Goal: Information Seeking & Learning: Learn about a topic

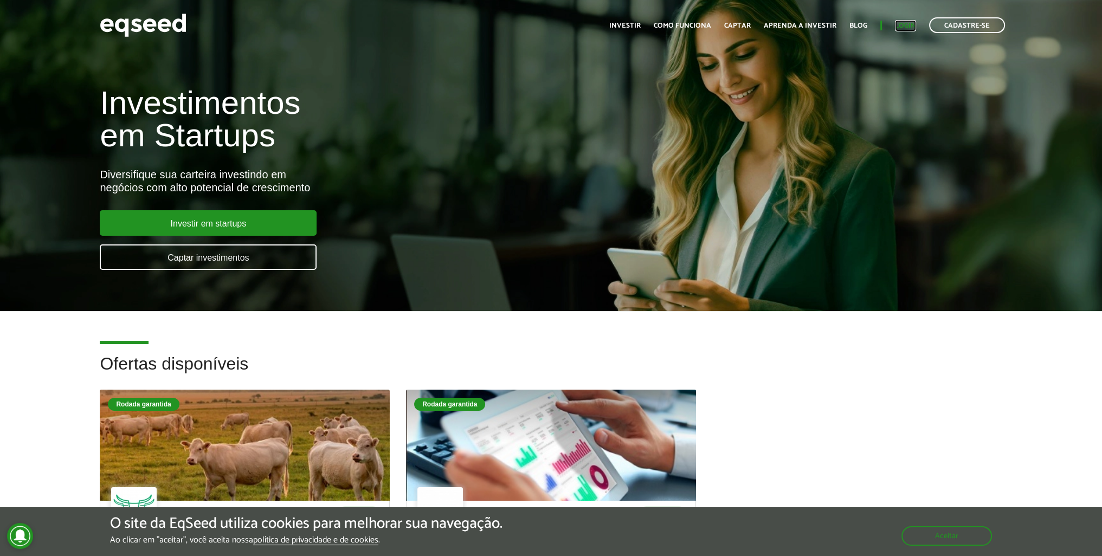
click at [900, 25] on link "Login" at bounding box center [905, 25] width 21 height 7
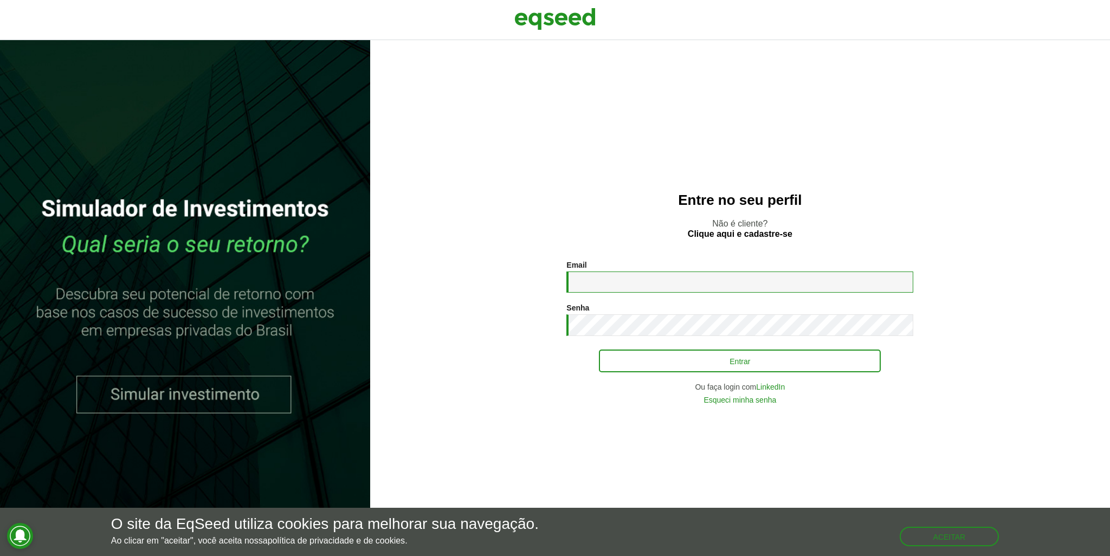
type input "**********"
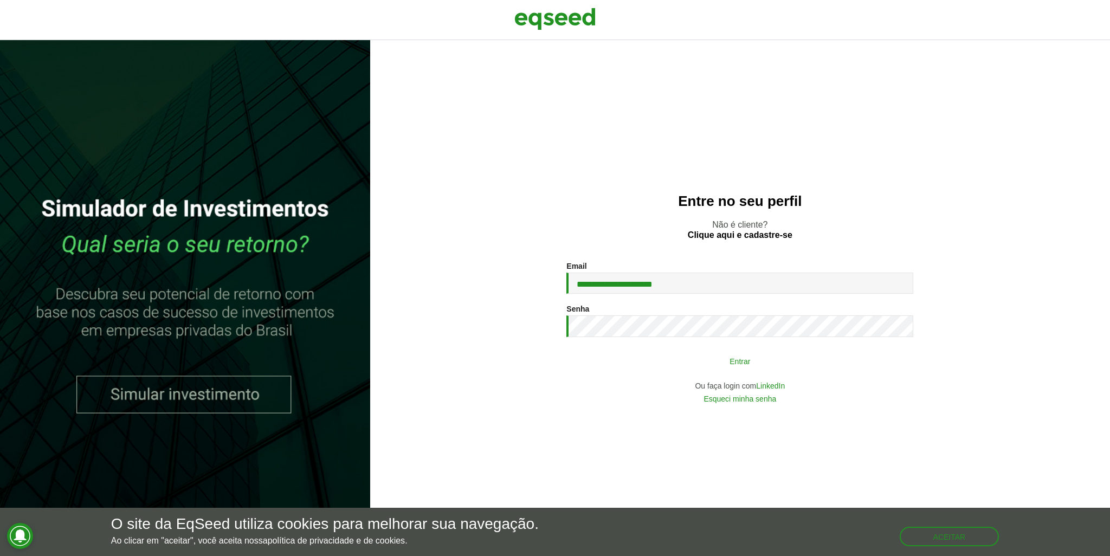
click at [679, 362] on button "Entrar" at bounding box center [740, 361] width 282 height 21
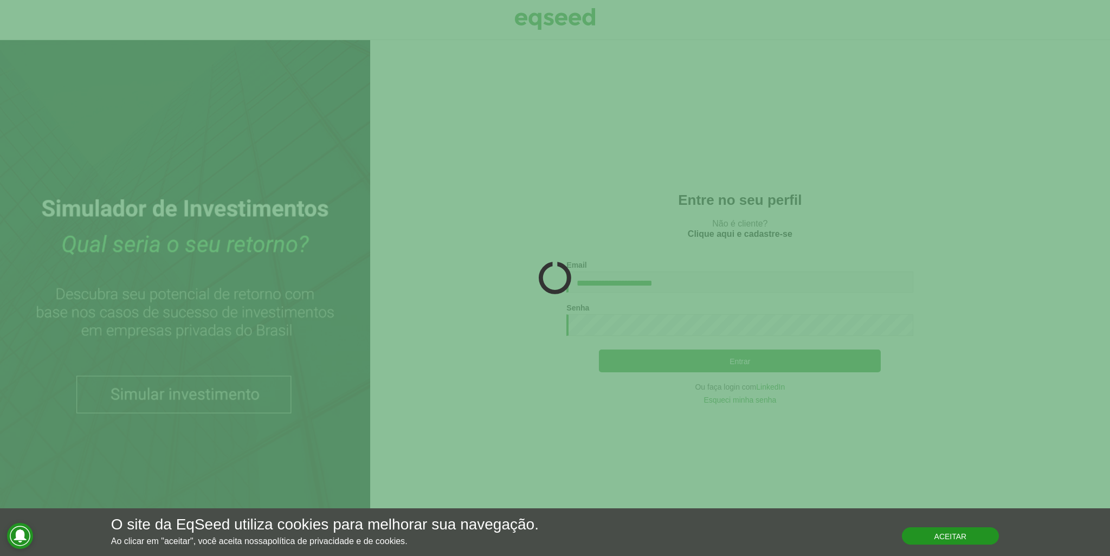
click at [940, 540] on button "Aceitar" at bounding box center [951, 535] width 98 height 17
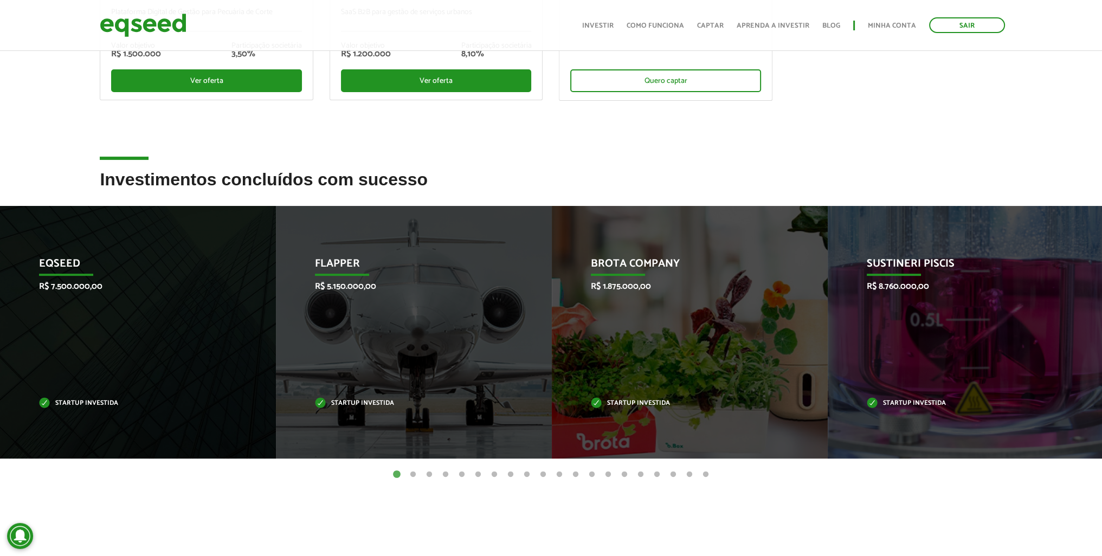
scroll to position [325, 0]
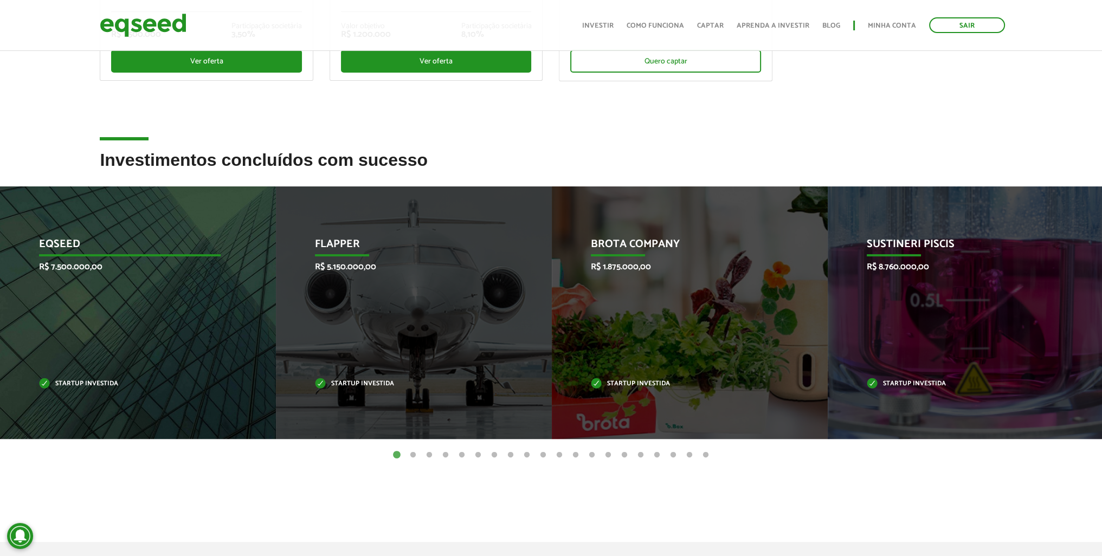
click at [172, 286] on div "EqSeed R$ 7.500.000,00 Startup investida" at bounding box center [130, 312] width 260 height 253
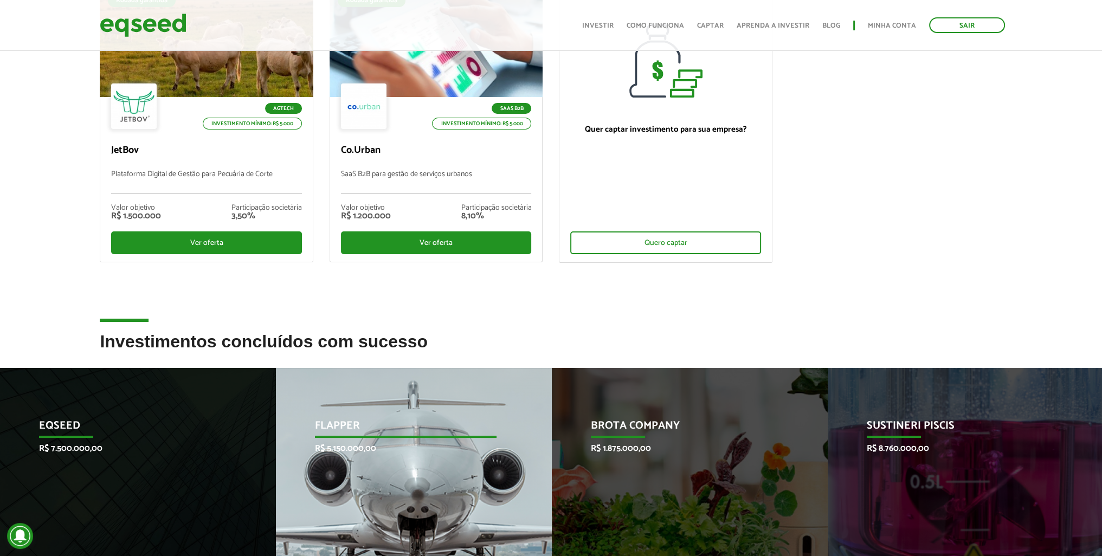
scroll to position [271, 0]
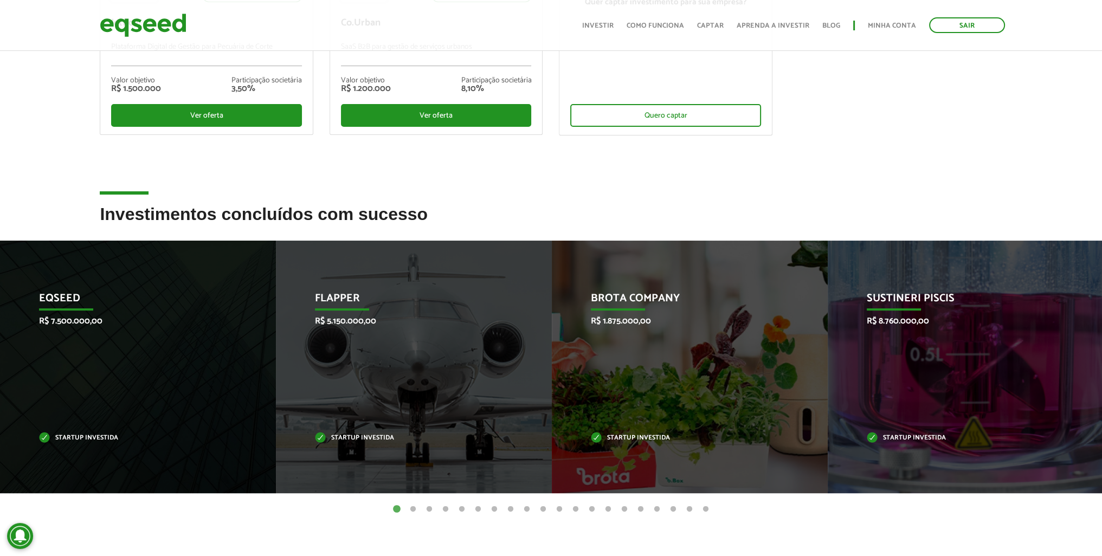
click at [410, 510] on button "2" at bounding box center [413, 509] width 11 height 11
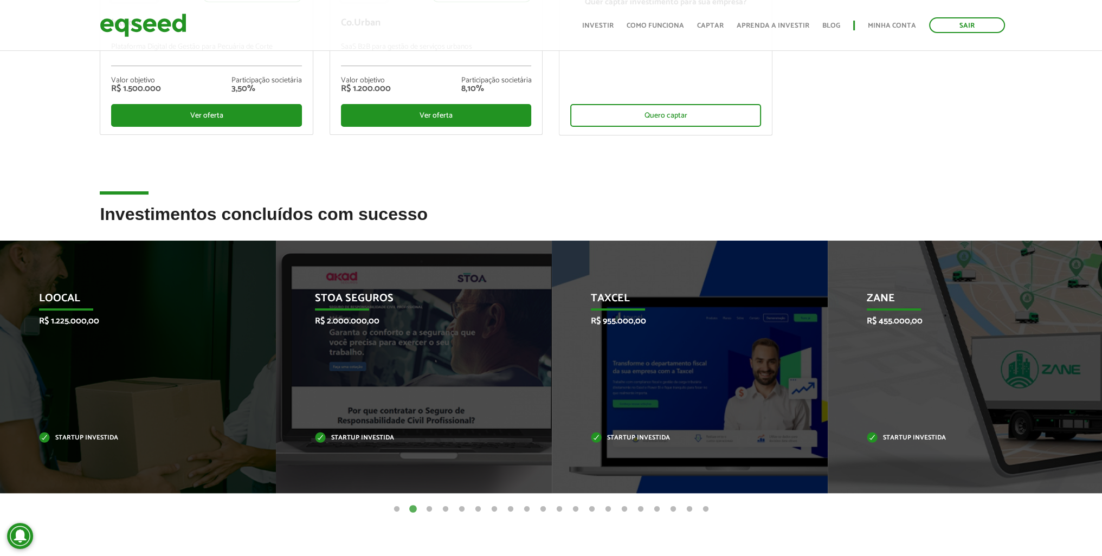
click at [394, 508] on button "1" at bounding box center [396, 509] width 11 height 11
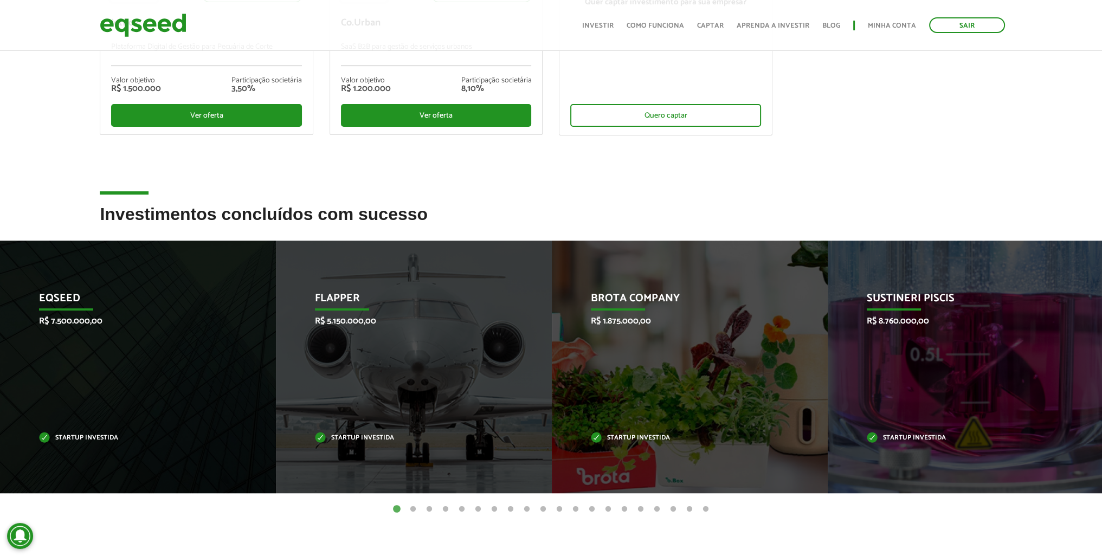
click at [414, 509] on button "2" at bounding box center [413, 509] width 11 height 11
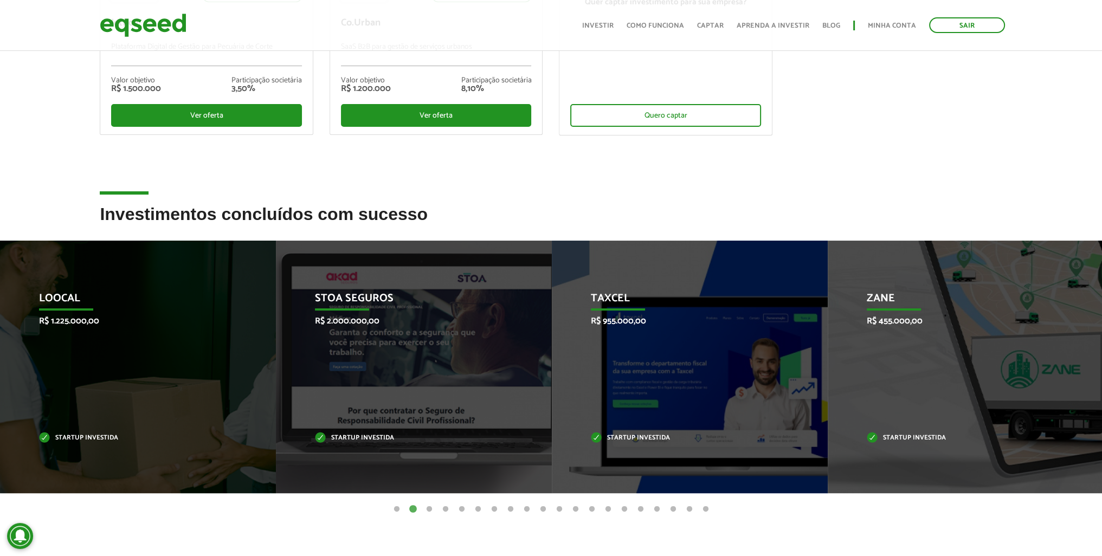
click at [432, 510] on button "3" at bounding box center [429, 509] width 11 height 11
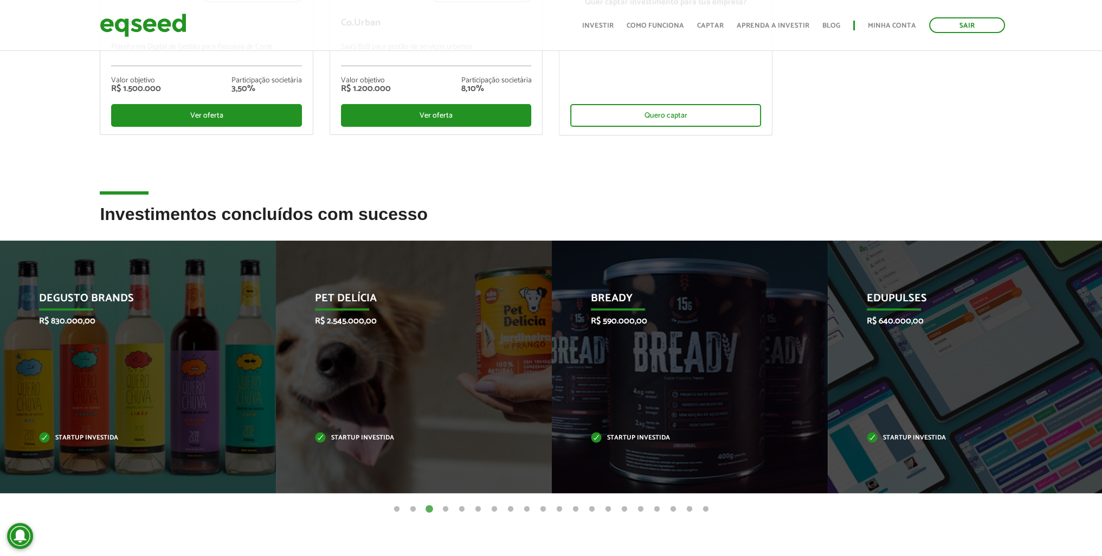
click at [415, 510] on button "2" at bounding box center [413, 509] width 11 height 11
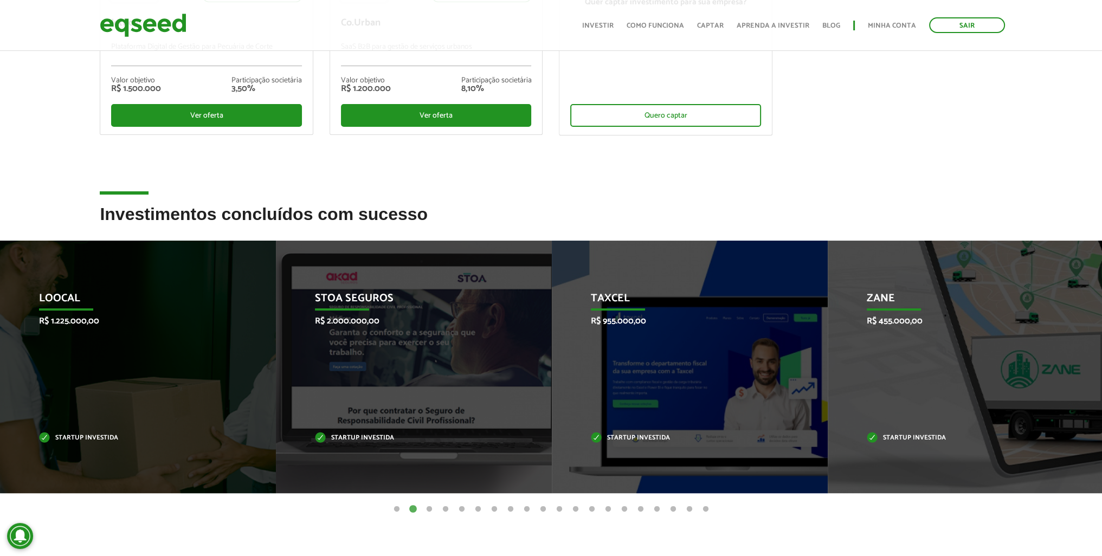
click at [427, 510] on button "3" at bounding box center [429, 509] width 11 height 11
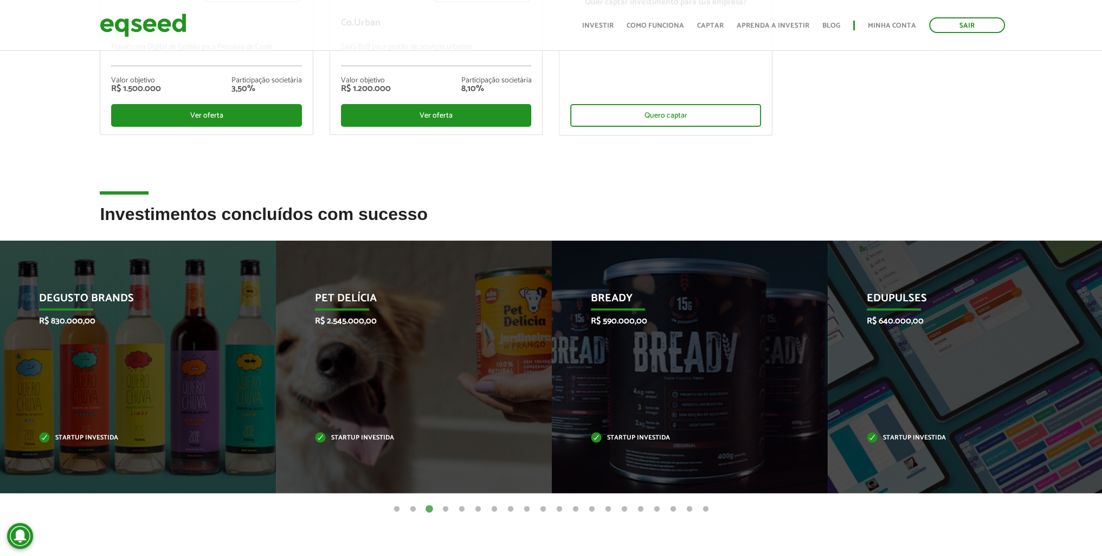
click at [442, 510] on button "4" at bounding box center [445, 509] width 11 height 11
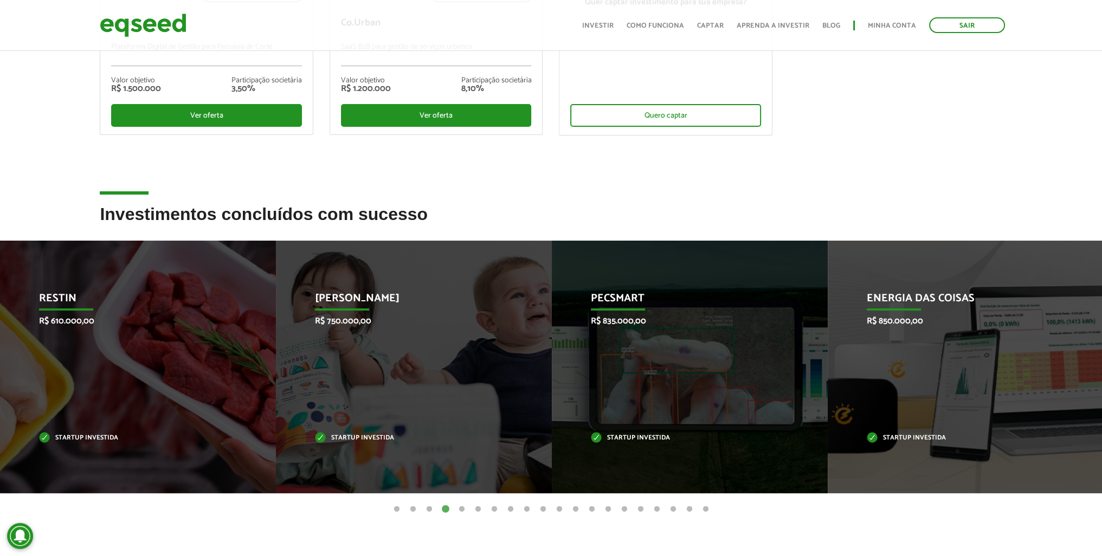
click at [462, 510] on button "5" at bounding box center [461, 509] width 11 height 11
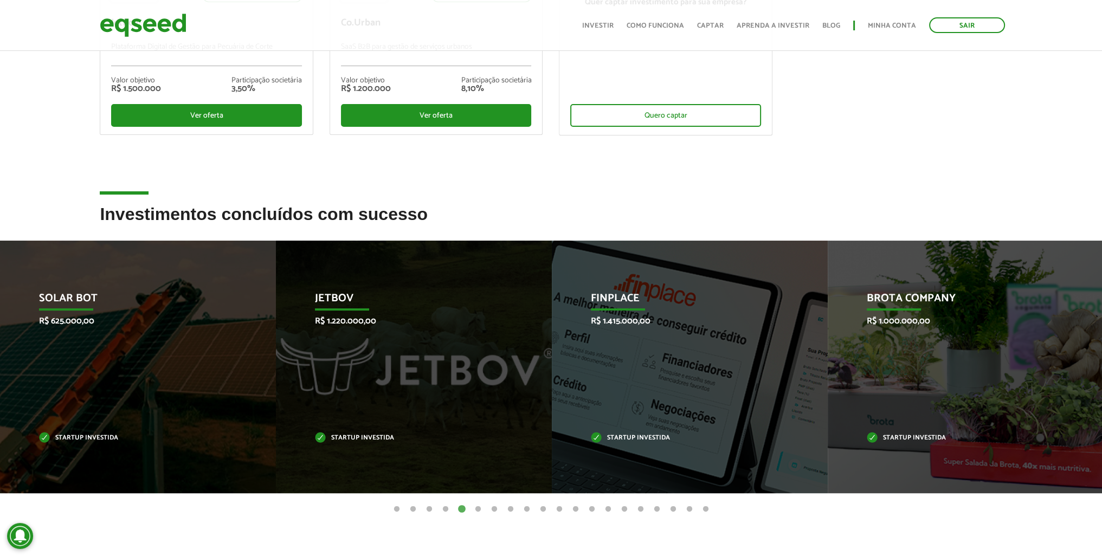
click at [446, 511] on button "4" at bounding box center [445, 509] width 11 height 11
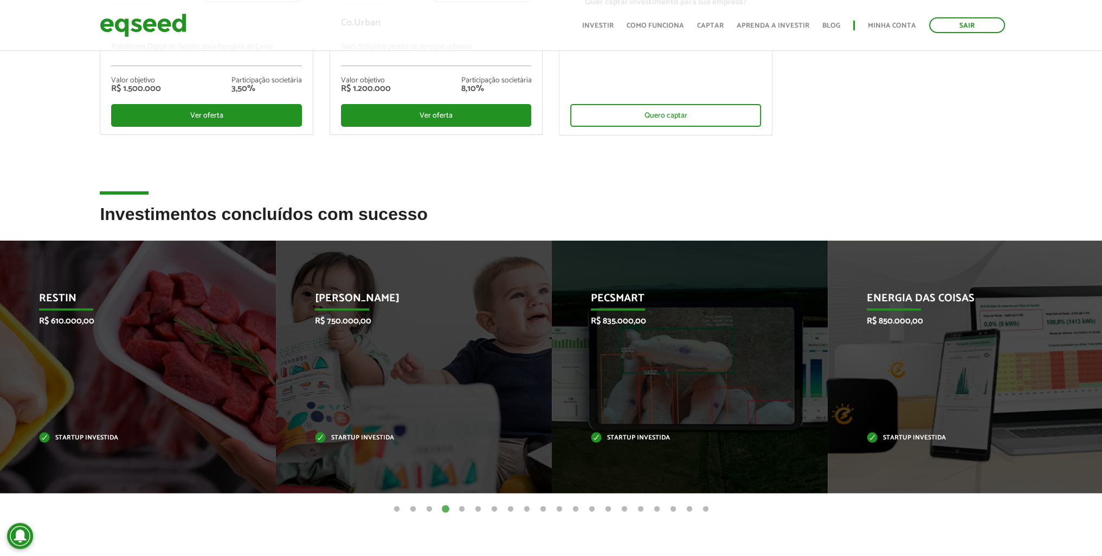
click at [463, 510] on button "5" at bounding box center [461, 509] width 11 height 11
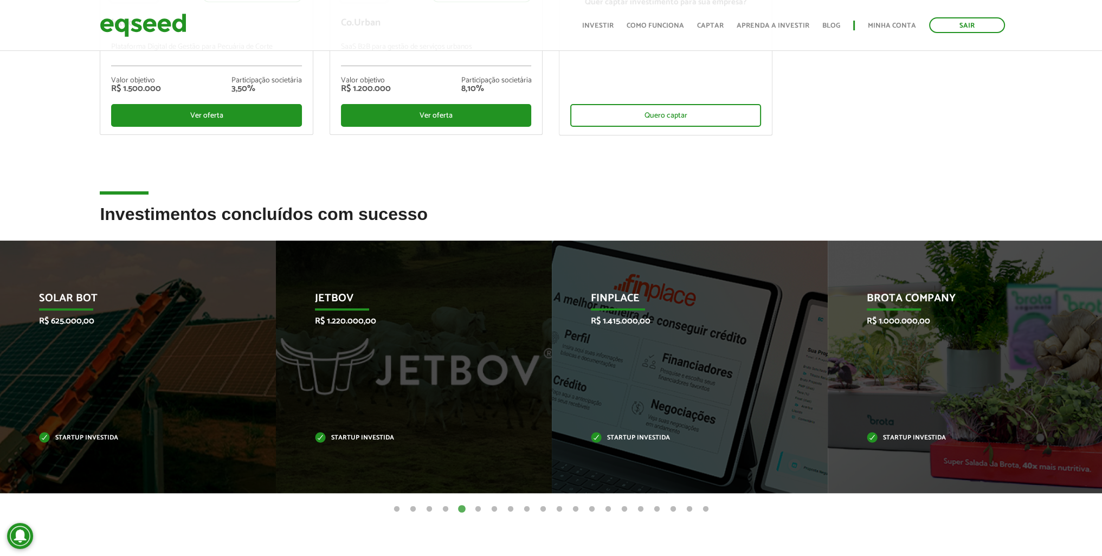
click at [480, 509] on button "6" at bounding box center [478, 509] width 11 height 11
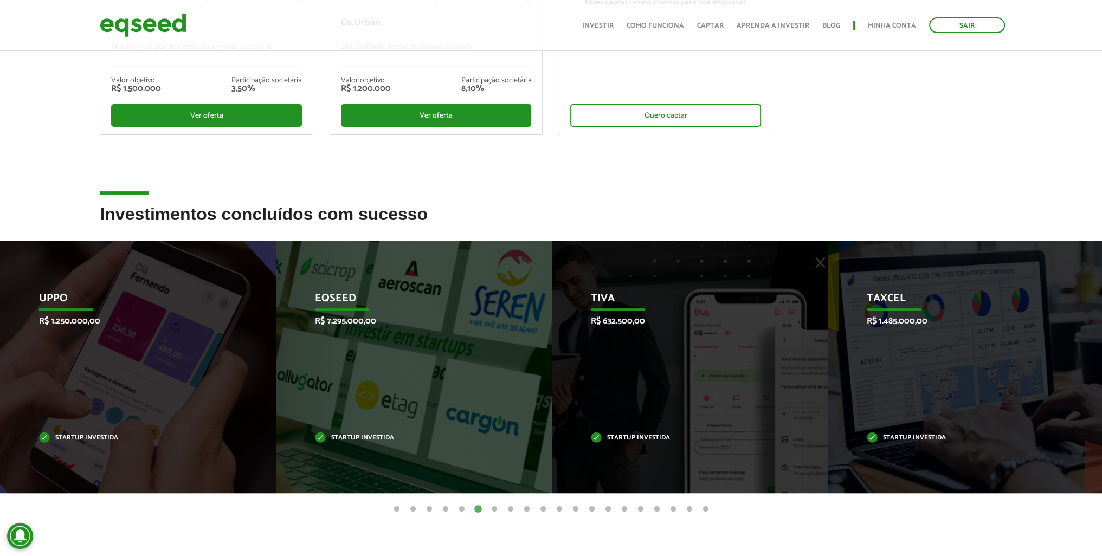
click at [494, 510] on button "7" at bounding box center [494, 509] width 11 height 11
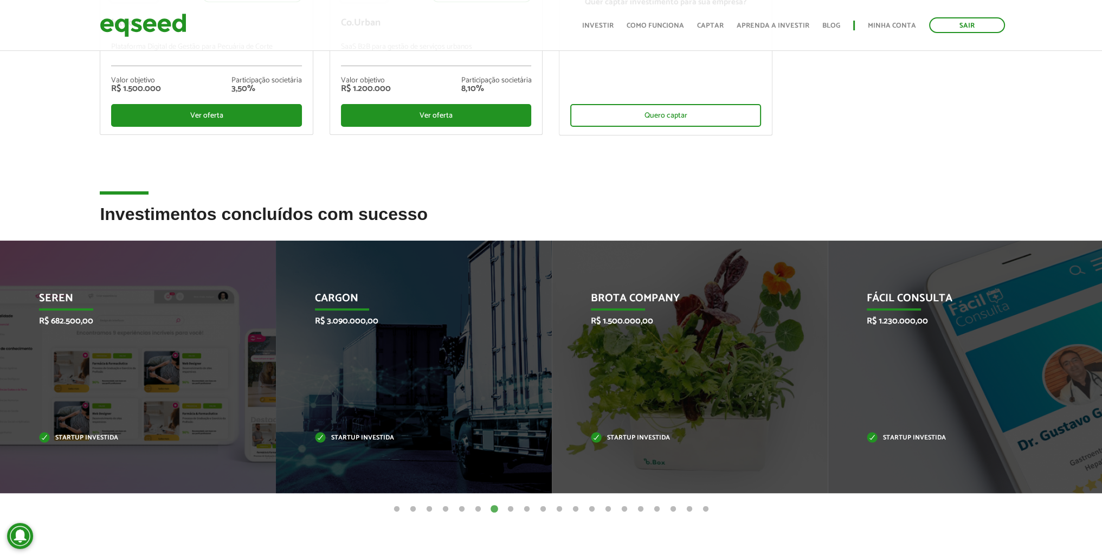
click at [510, 509] on button "8" at bounding box center [510, 509] width 11 height 11
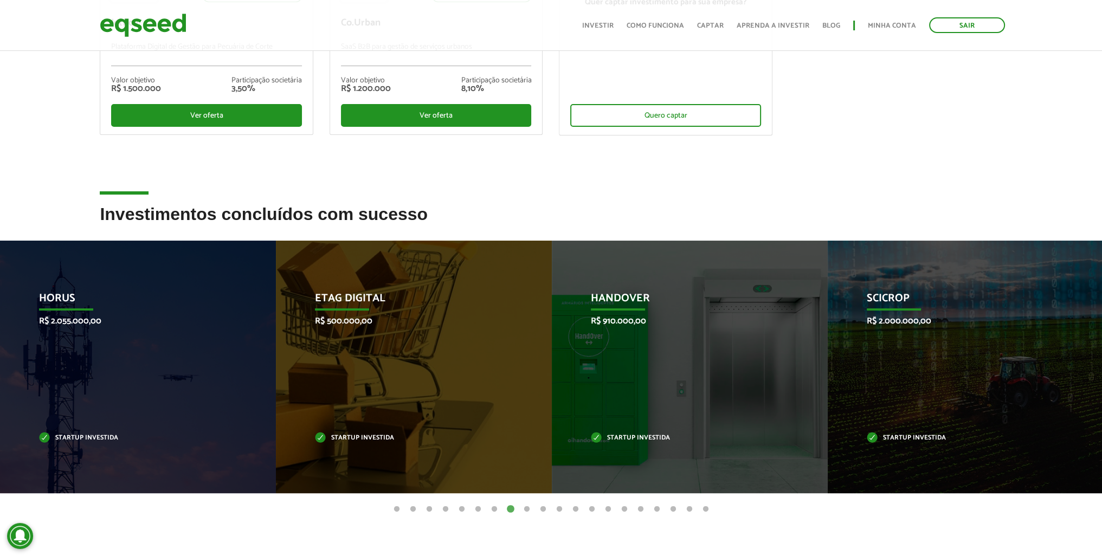
click at [527, 512] on button "9" at bounding box center [527, 509] width 11 height 11
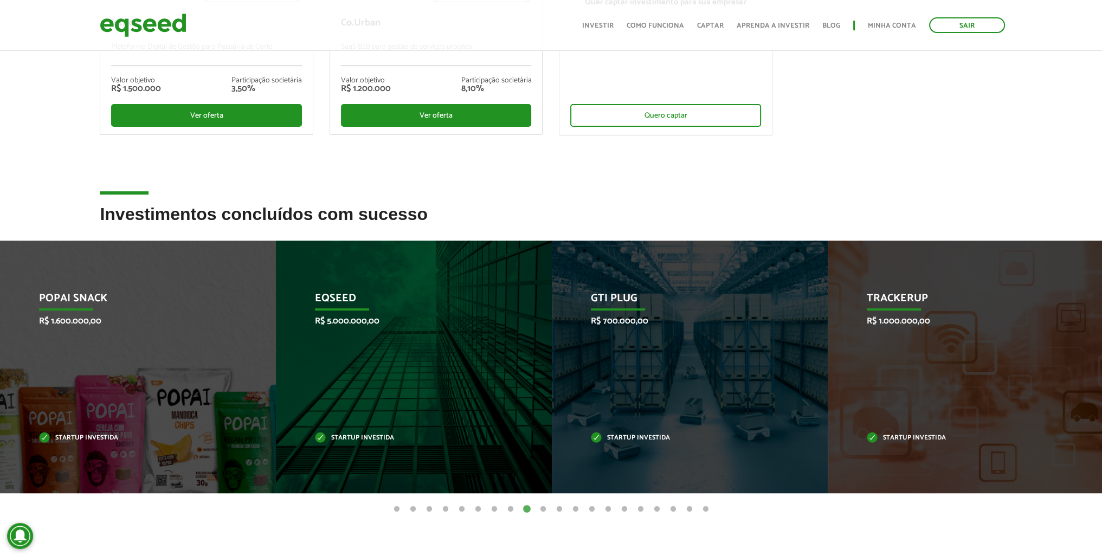
click at [545, 506] on button "10" at bounding box center [543, 509] width 11 height 11
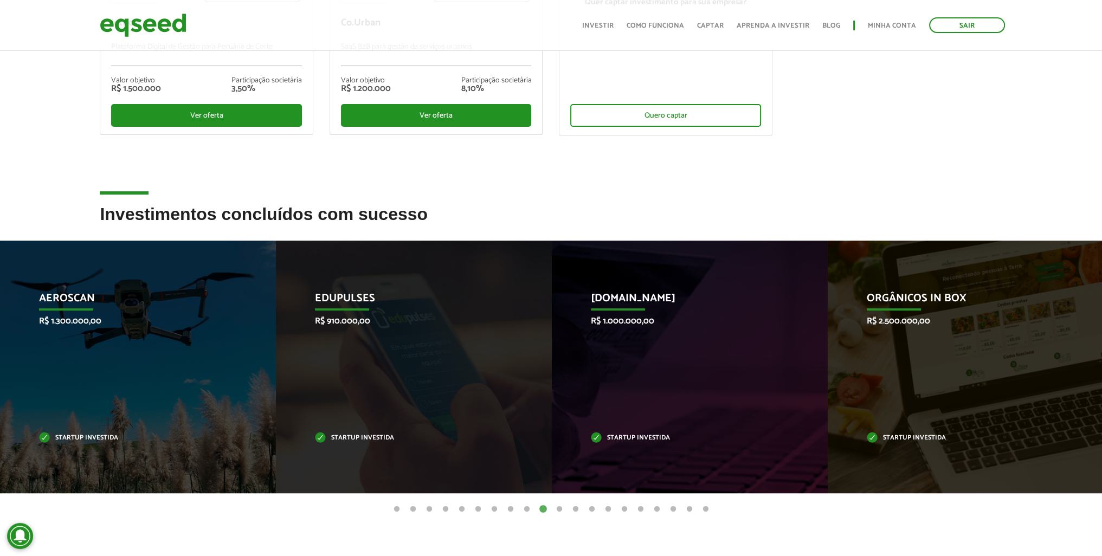
click at [559, 510] on button "11" at bounding box center [559, 509] width 11 height 11
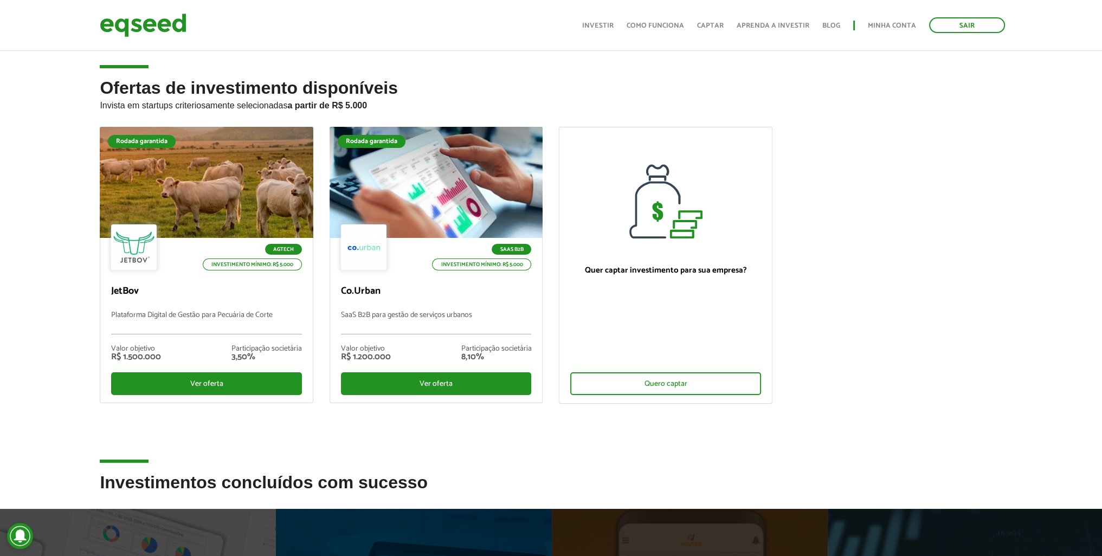
scroll to position [0, 0]
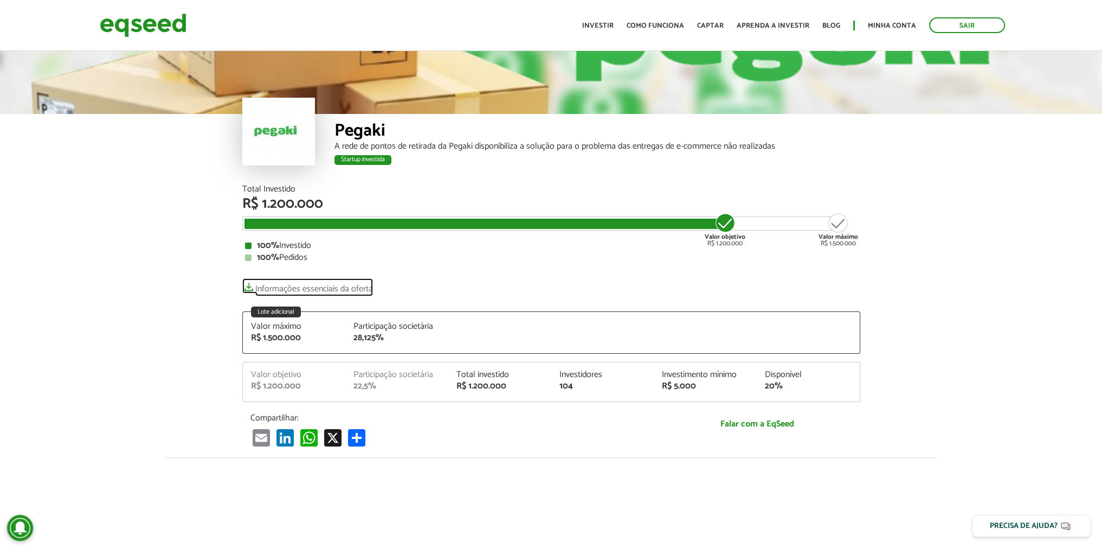
click at [324, 287] on link "Informações essenciais da oferta" at bounding box center [307, 285] width 131 height 15
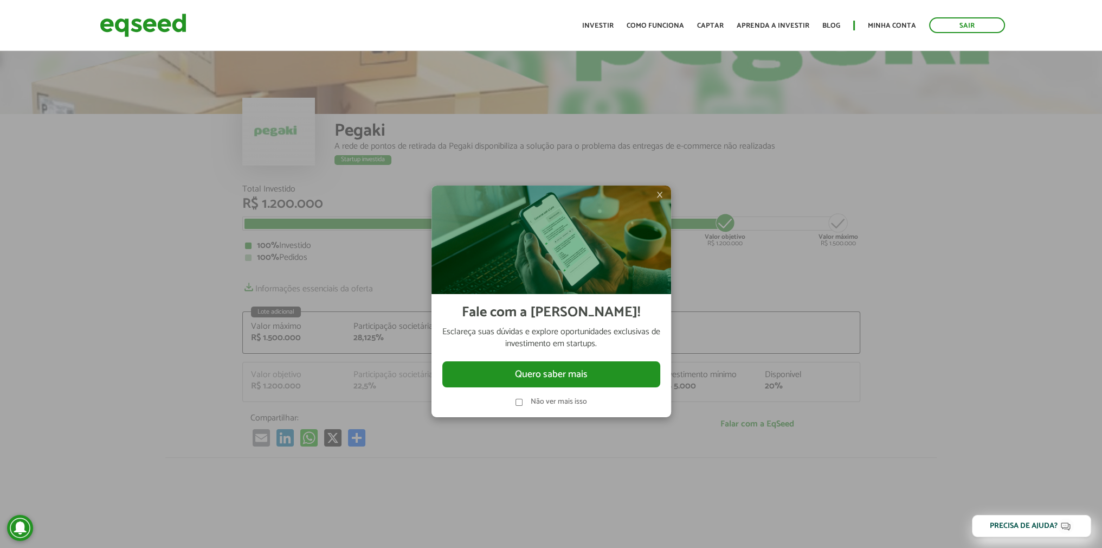
click at [659, 193] on span "×" at bounding box center [660, 194] width 7 height 13
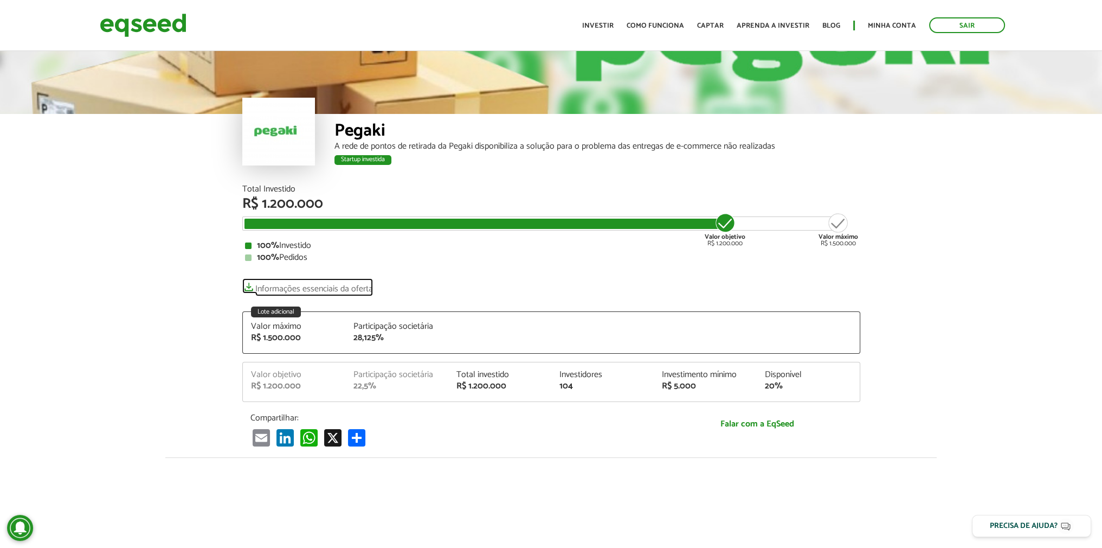
click at [291, 285] on link "Informações essenciais da oferta" at bounding box center [307, 285] width 131 height 15
